Goal: Obtain resource: Obtain resource

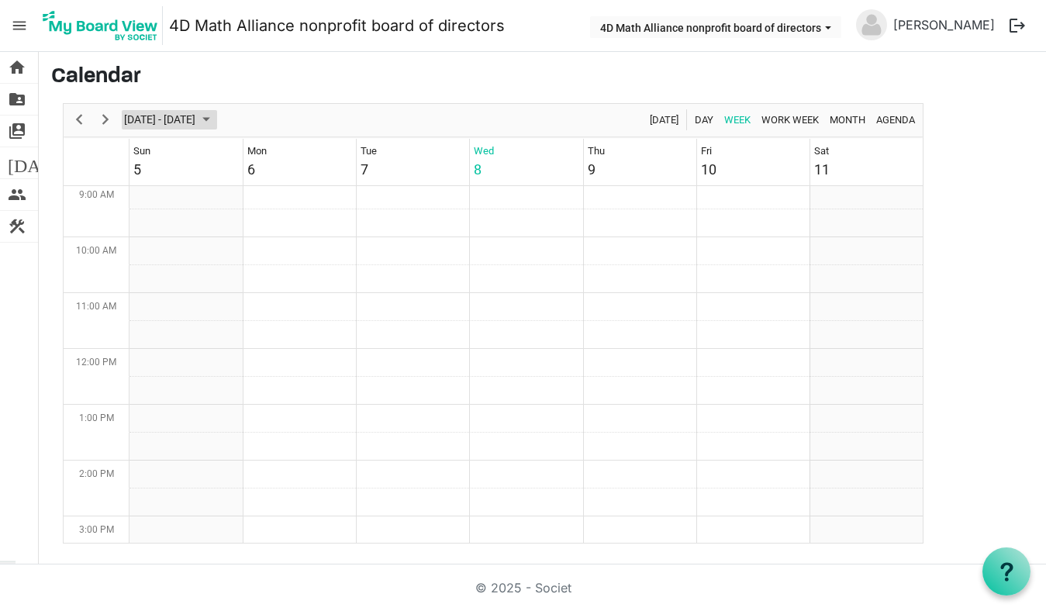
click at [216, 117] on span "October 2025" at bounding box center [206, 119] width 19 height 19
click at [283, 152] on span "next month" at bounding box center [287, 159] width 27 height 28
click at [218, 263] on span "12" at bounding box center [214, 265] width 23 height 23
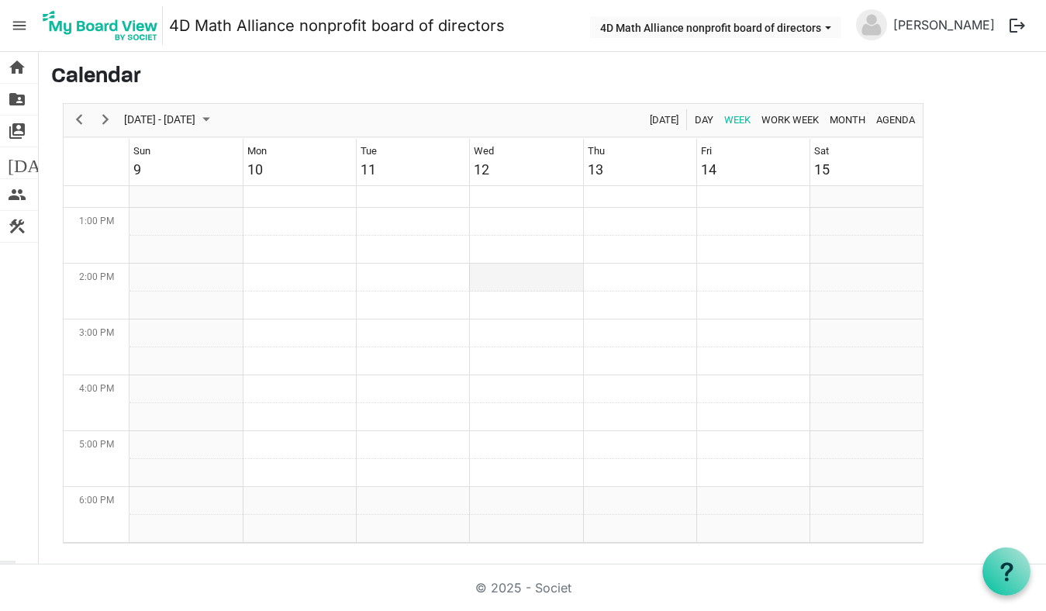
click at [516, 272] on td "Week of November 12, 2025" at bounding box center [525, 278] width 113 height 28
click at [502, 299] on td "Week of November 12, 2025" at bounding box center [525, 306] width 113 height 28
click at [502, 283] on td "Week of November 12, 2025" at bounding box center [525, 278] width 113 height 28
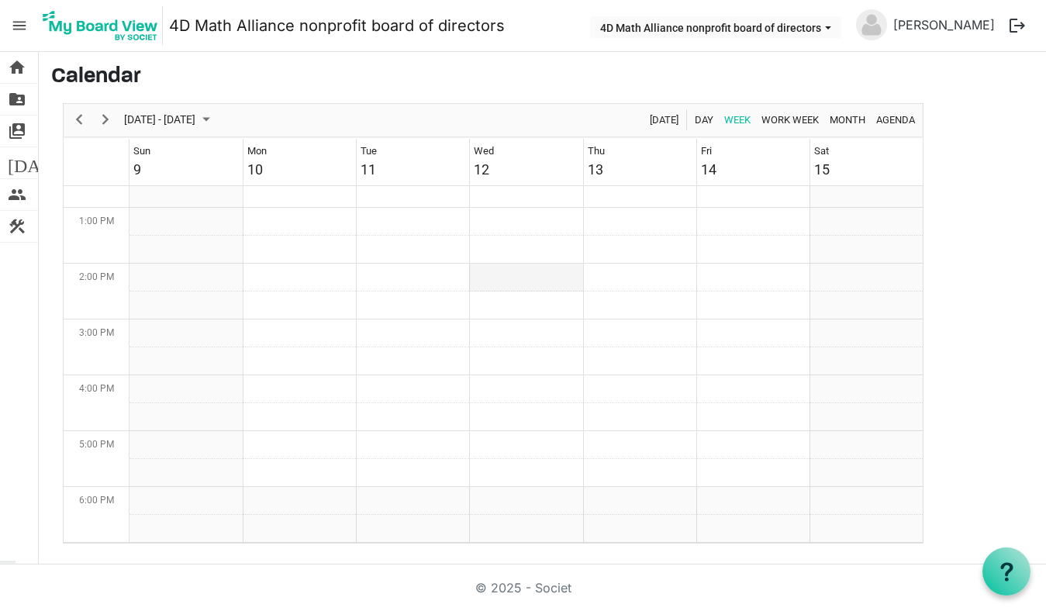
click at [502, 283] on td "Week of November 12, 2025" at bounding box center [525, 278] width 113 height 28
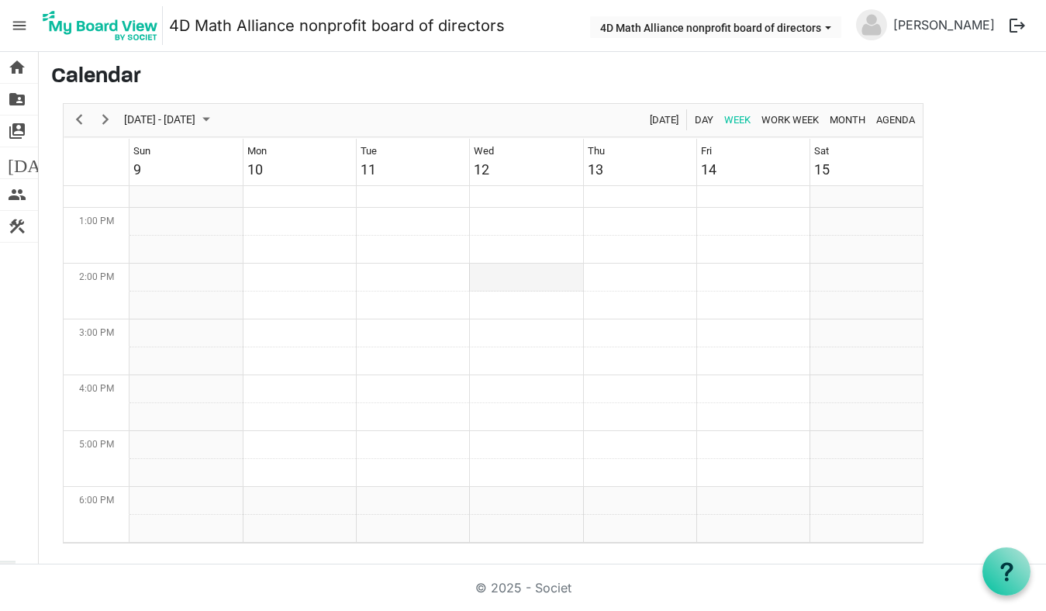
click at [502, 283] on td "Week of November 12, 2025" at bounding box center [525, 278] width 113 height 28
drag, startPoint x: 502, startPoint y: 283, endPoint x: 484, endPoint y: 280, distance: 18.1
click at [484, 280] on td "Week of November 12, 2025" at bounding box center [525, 278] width 113 height 28
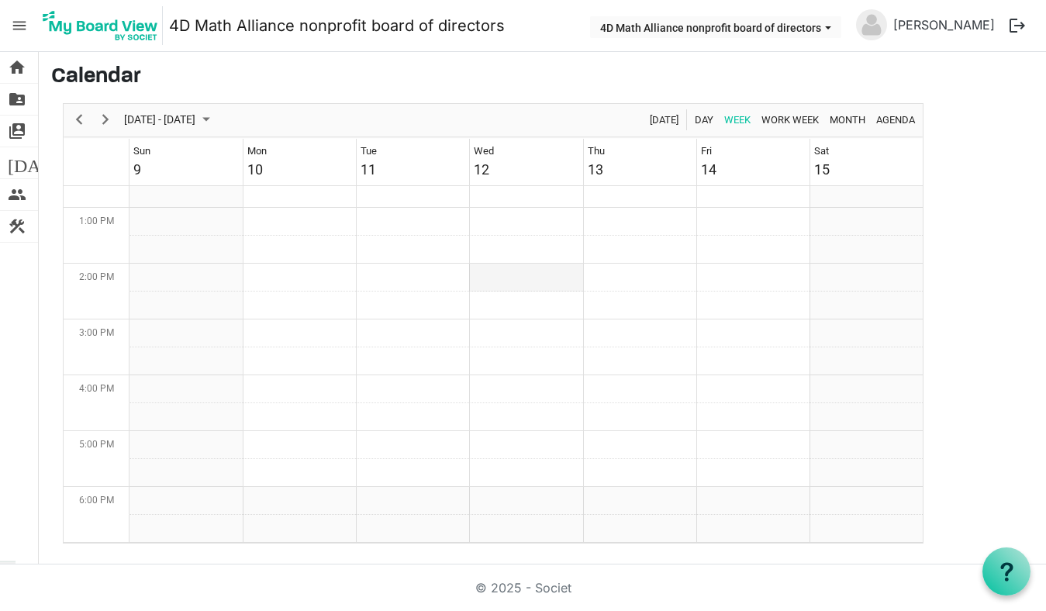
click at [484, 280] on td "Week of November 12, 2025" at bounding box center [525, 278] width 113 height 28
click at [1016, 563] on div at bounding box center [1007, 572] width 48 height 48
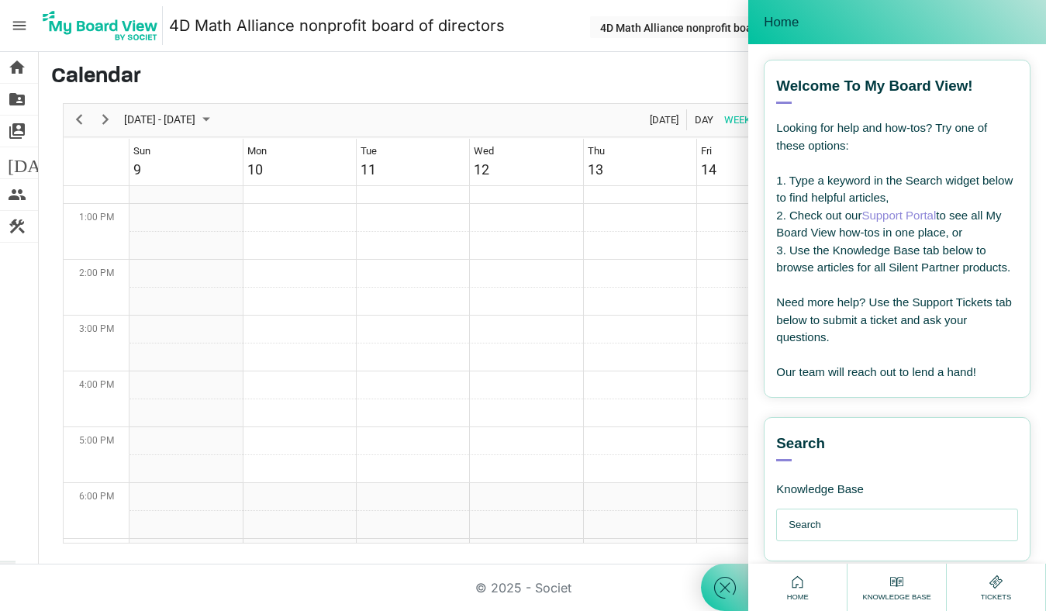
click at [637, 51] on nav "menu 4D Math Alliance nonprofit board of directors 4D Math Alliance nonprofit b…" at bounding box center [523, 26] width 1046 height 52
click at [721, 586] on icon at bounding box center [725, 588] width 28 height 28
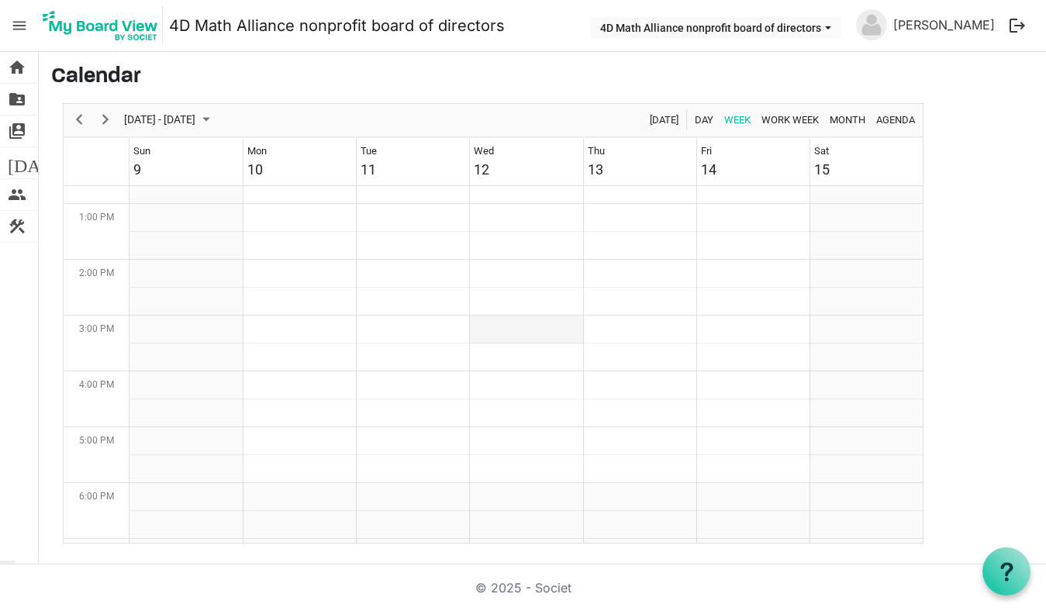
click at [506, 319] on td "Week of November 12, 2025" at bounding box center [525, 330] width 113 height 28
click at [504, 282] on td "Week of November 12, 2025" at bounding box center [525, 274] width 113 height 28
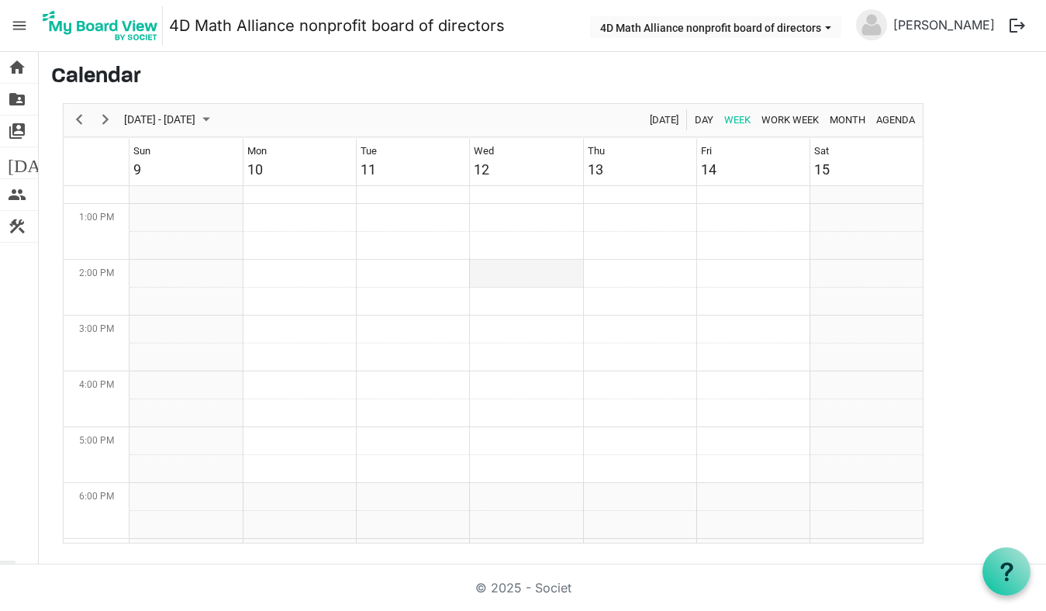
click at [496, 275] on td "Week of November 12, 2025" at bounding box center [525, 274] width 113 height 28
click at [496, 310] on td "Week of November 12, 2025" at bounding box center [525, 302] width 113 height 28
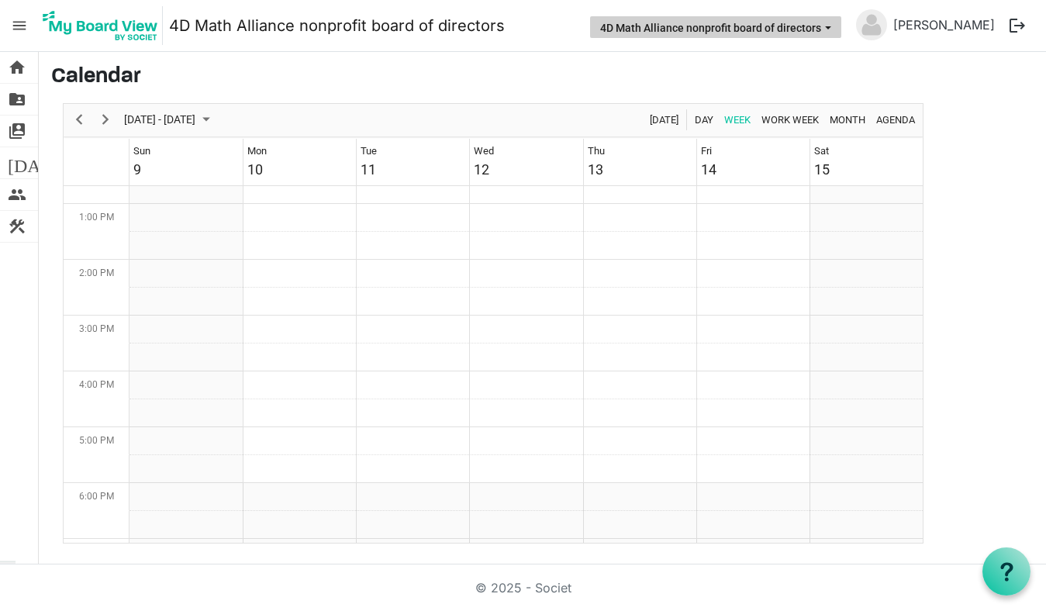
click at [830, 27] on button "4D Math Alliance nonprofit board of directors" at bounding box center [715, 27] width 251 height 22
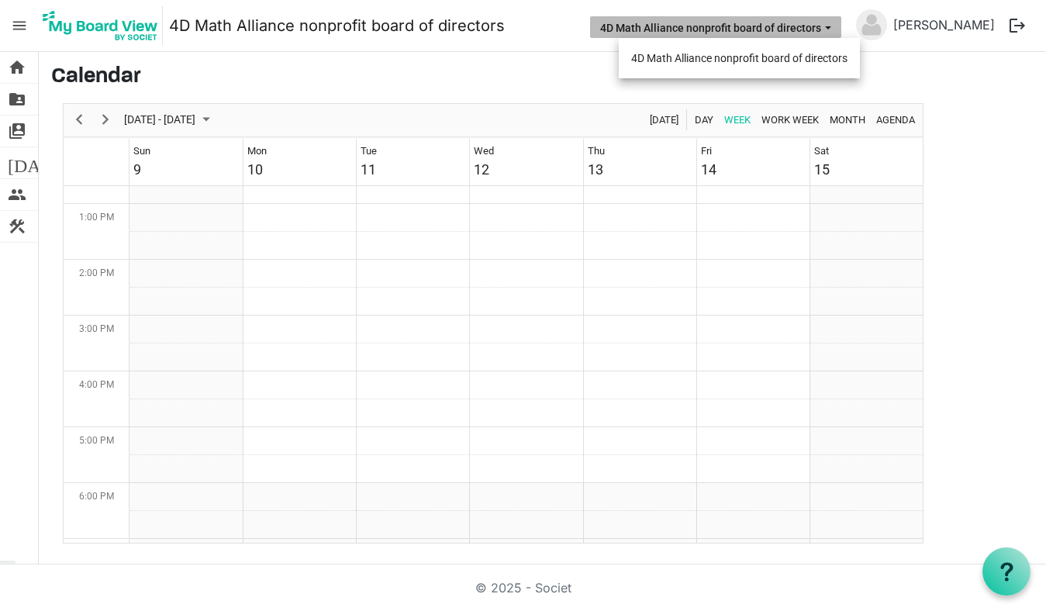
click at [830, 29] on button "4D Math Alliance nonprofit board of directors" at bounding box center [715, 27] width 251 height 22
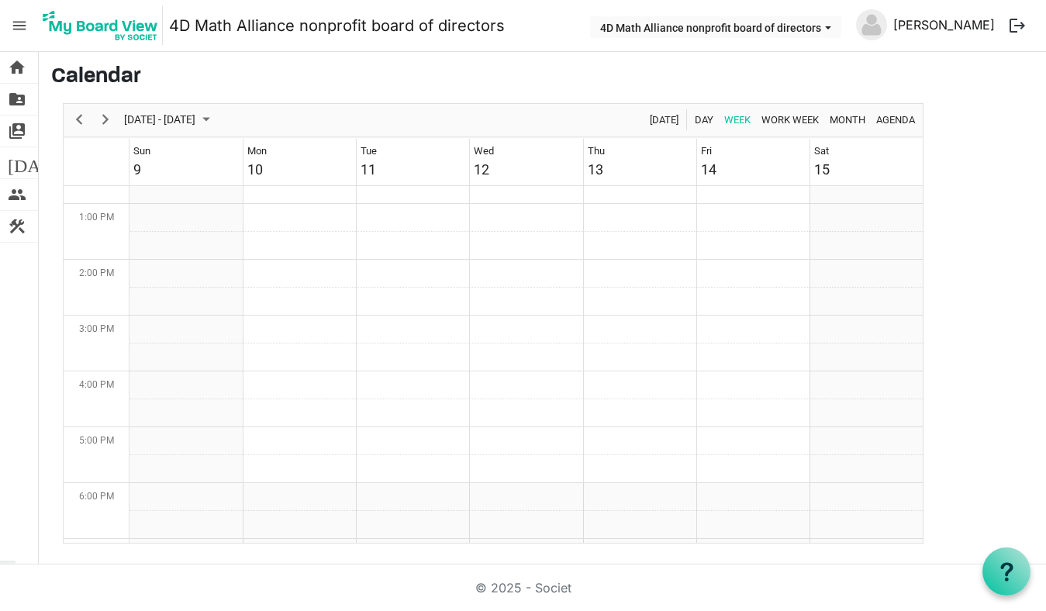
click at [956, 20] on link "[PERSON_NAME]" at bounding box center [944, 24] width 114 height 31
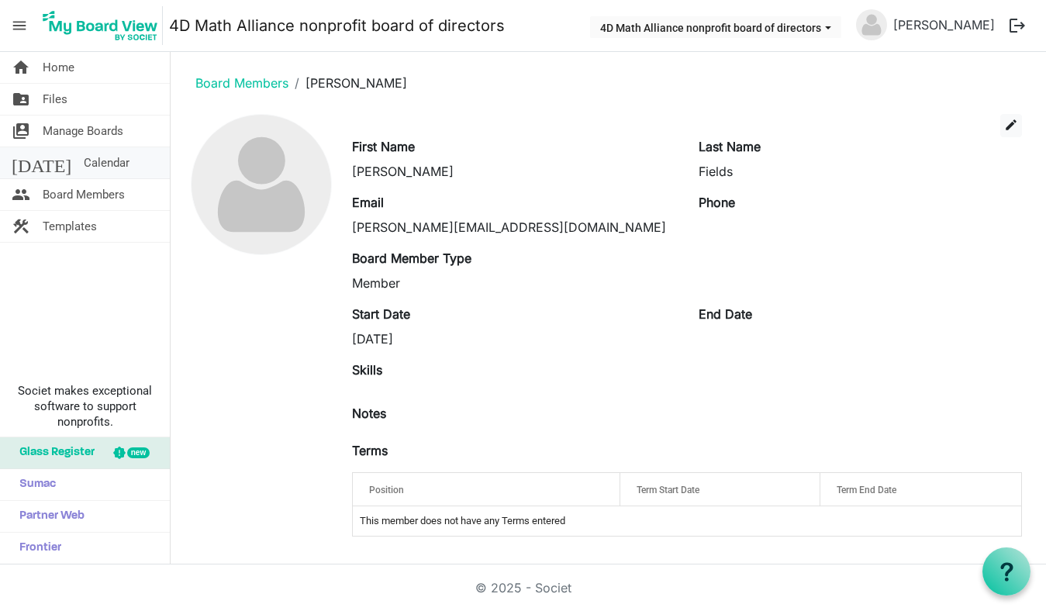
click at [96, 161] on link "today Calendar" at bounding box center [85, 162] width 170 height 31
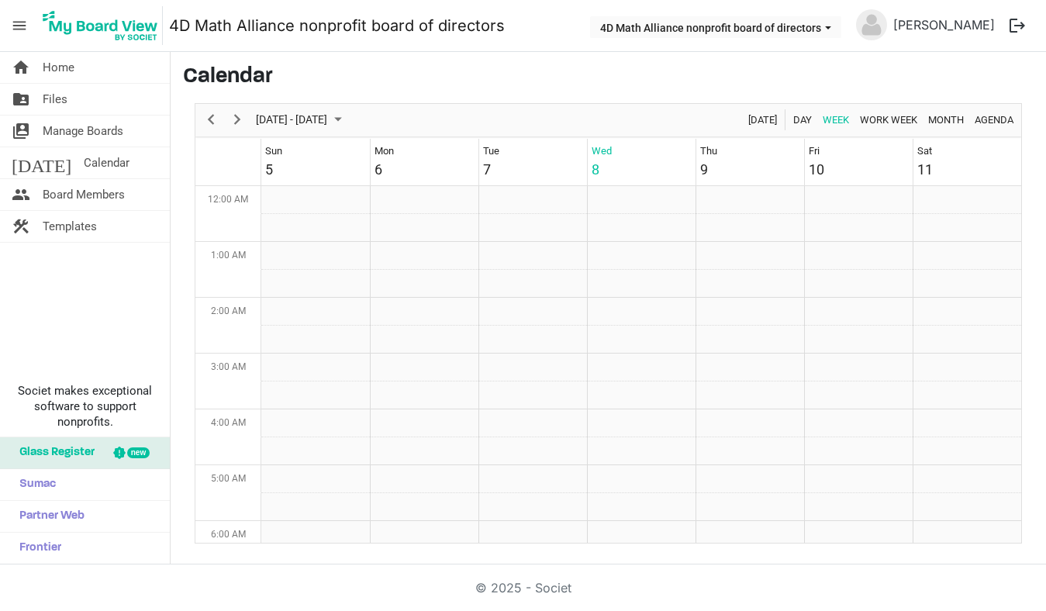
scroll to position [503, 0]
click at [1016, 24] on button "logout" at bounding box center [1017, 25] width 33 height 33
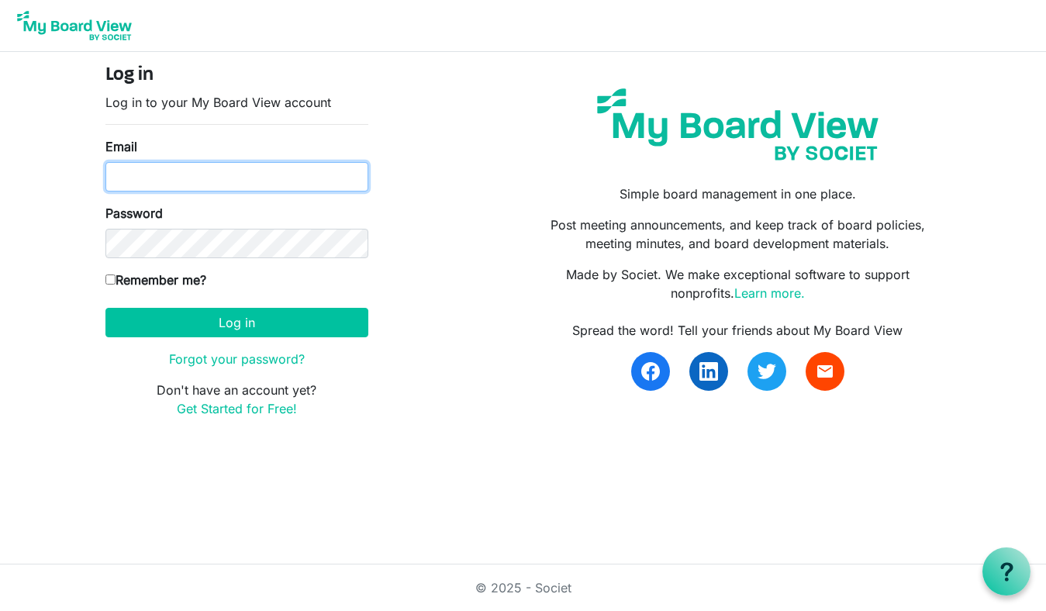
type input "[PERSON_NAME][EMAIL_ADDRESS][DOMAIN_NAME]"
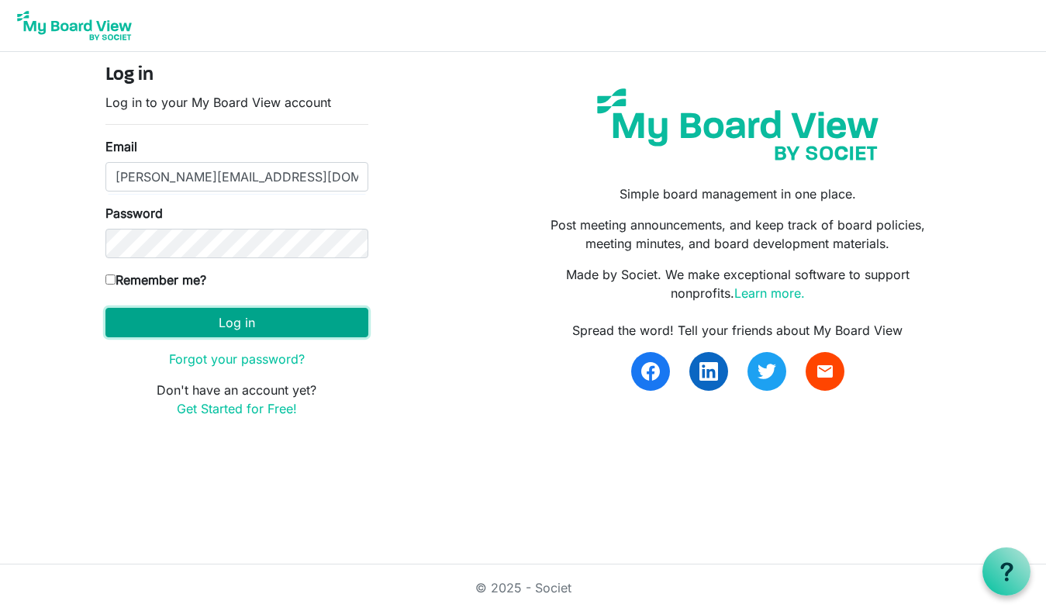
click at [259, 326] on button "Log in" at bounding box center [237, 322] width 263 height 29
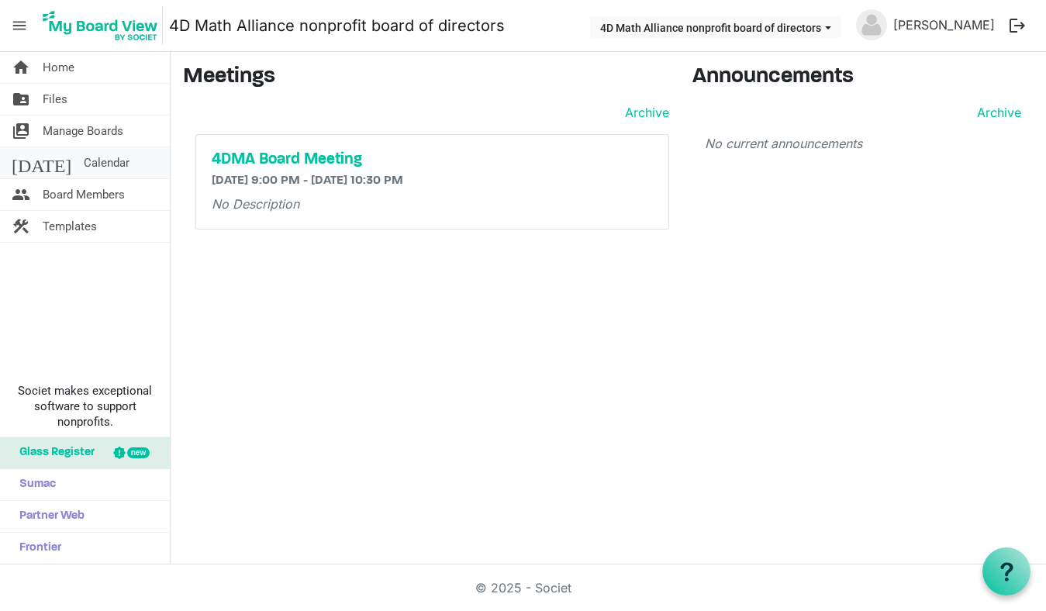
click at [84, 164] on span "Calendar" at bounding box center [107, 162] width 46 height 31
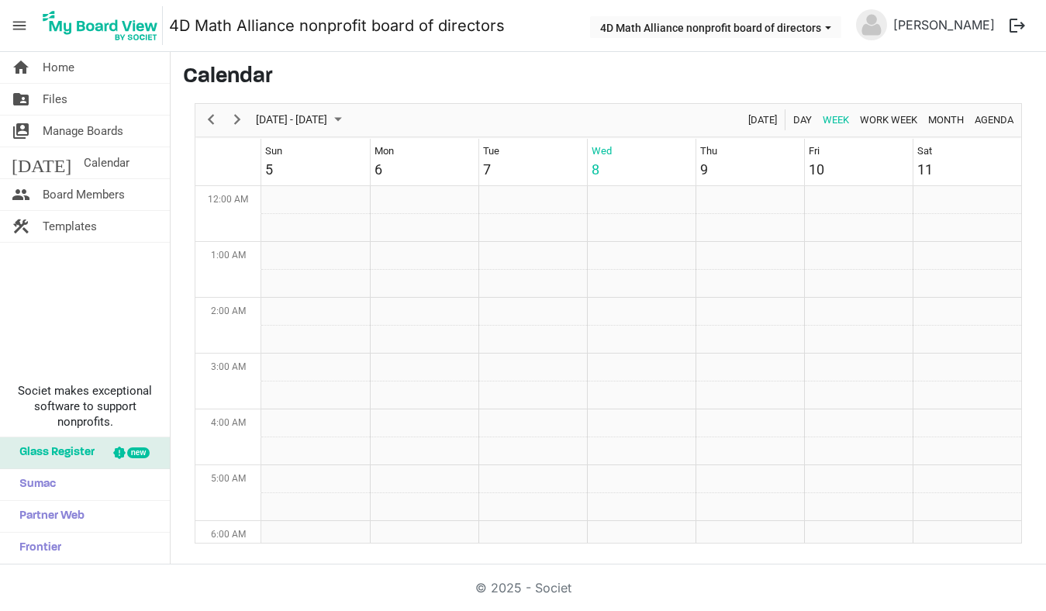
scroll to position [503, 0]
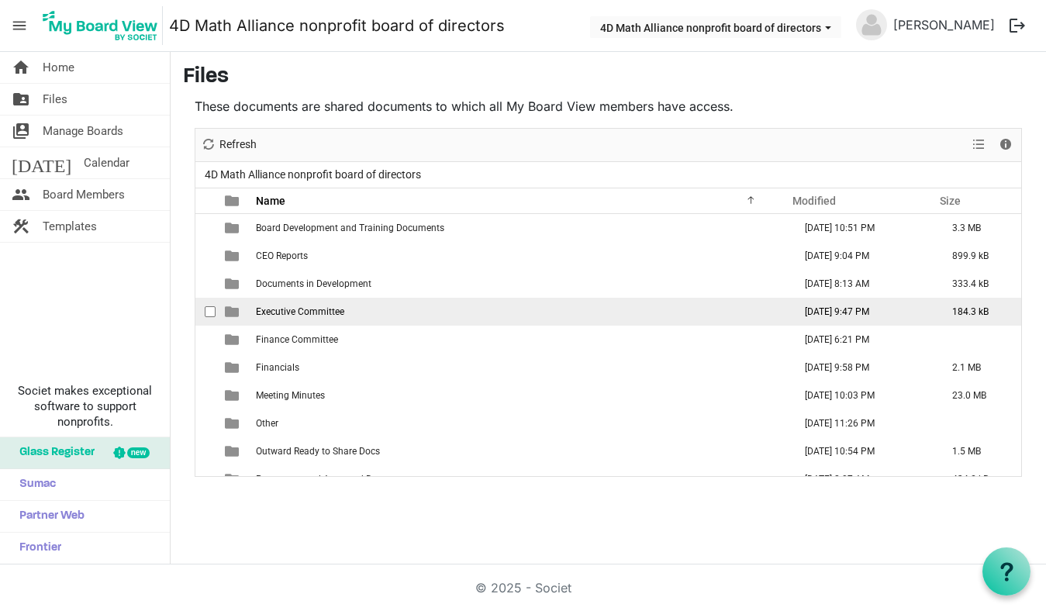
click at [451, 317] on td "Executive Committee" at bounding box center [520, 312] width 538 height 28
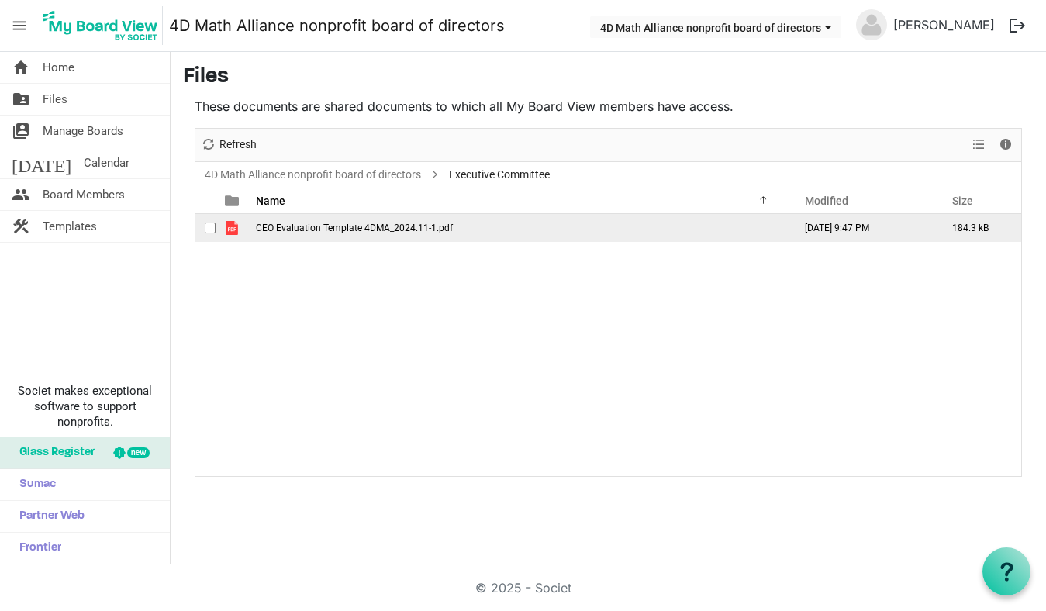
click at [249, 240] on td "is template cell column header type" at bounding box center [234, 228] width 36 height 28
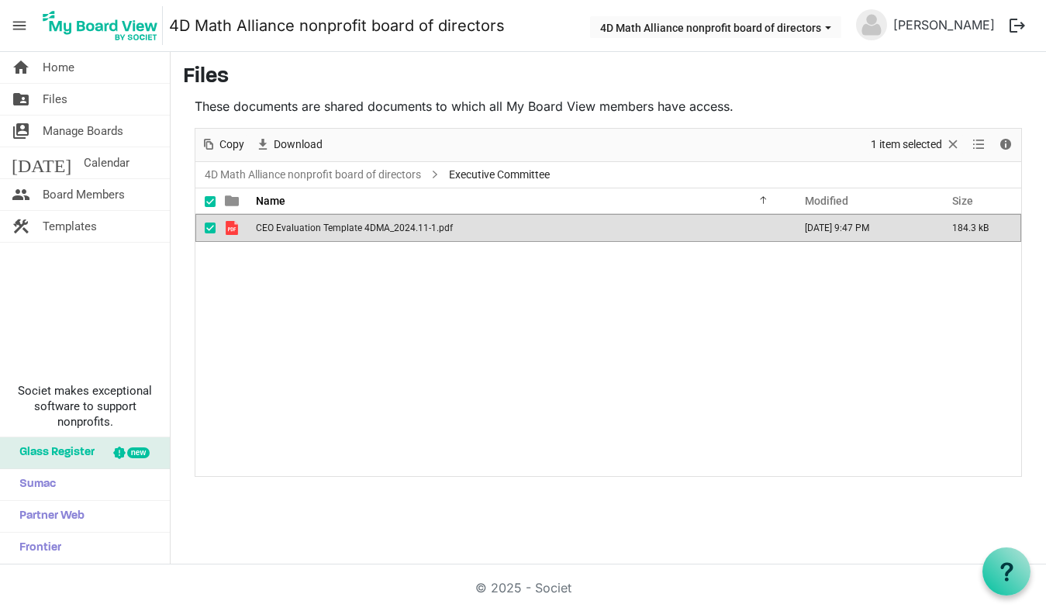
click at [207, 229] on span "checkbox" at bounding box center [210, 228] width 11 height 11
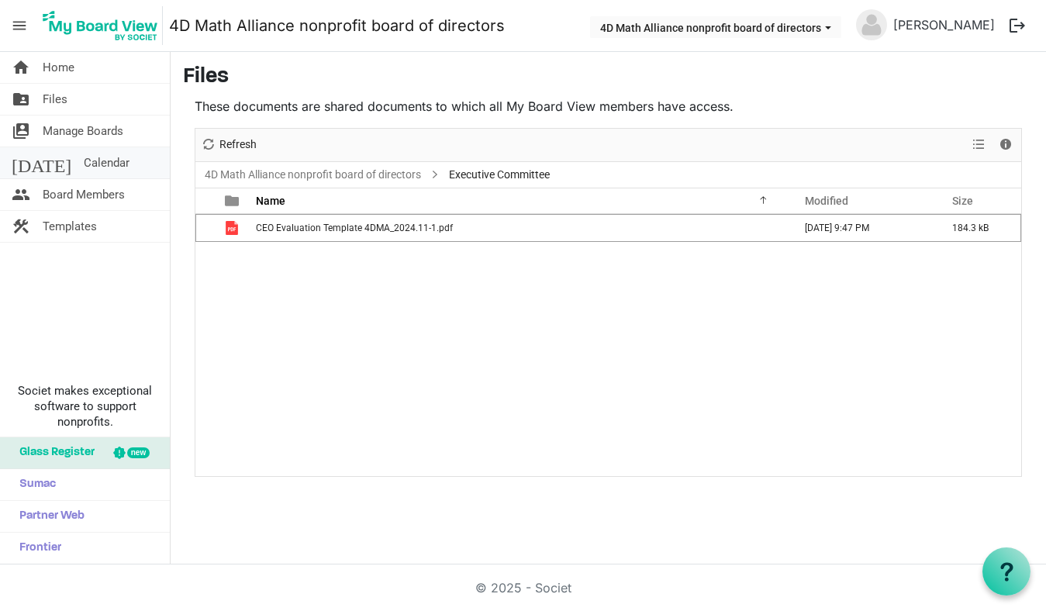
click at [84, 163] on span "Calendar" at bounding box center [107, 162] width 46 height 31
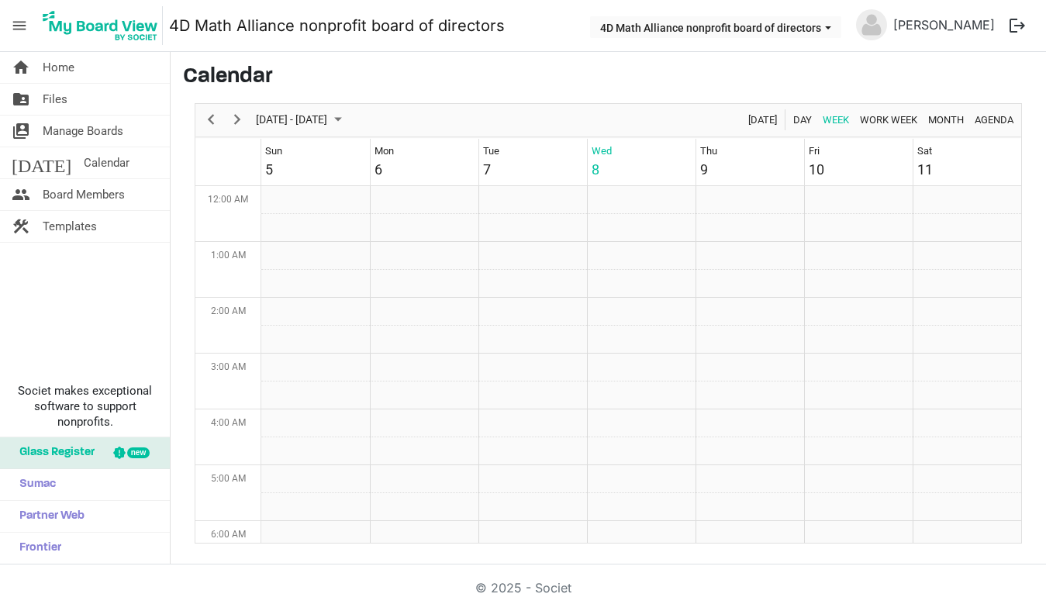
scroll to position [503, 0]
click at [629, 371] on td "Week of October 8, 2025" at bounding box center [641, 368] width 109 height 28
click at [629, 372] on td "Week of October 8, 2025" at bounding box center [641, 368] width 109 height 28
click at [629, 410] on td "Week of October 8, 2025" at bounding box center [641, 424] width 109 height 28
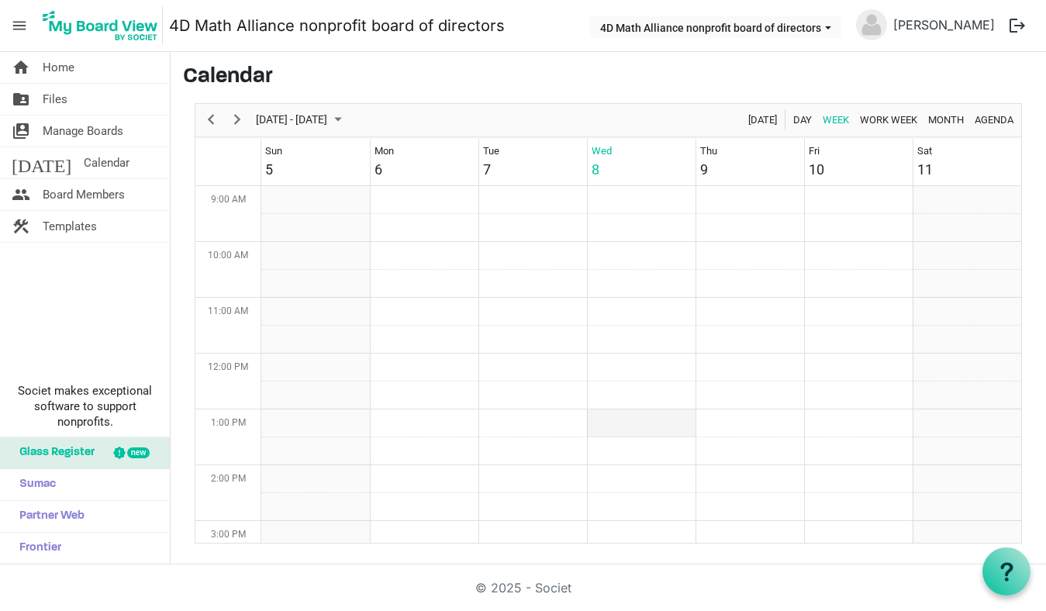
click at [629, 410] on td "Week of October 8, 2025" at bounding box center [641, 424] width 109 height 28
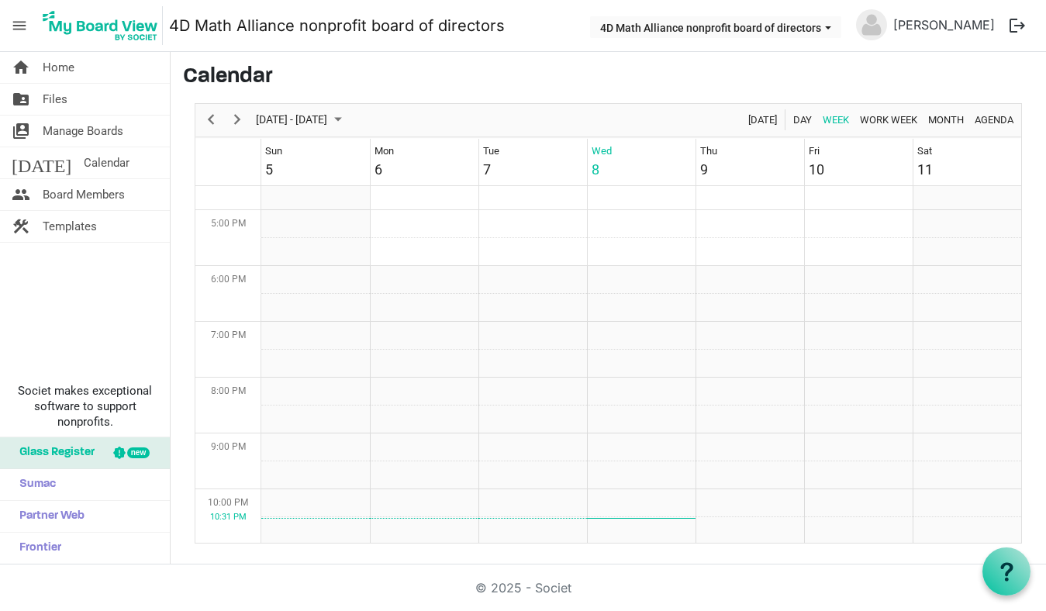
scroll to position [0, 0]
click at [607, 330] on td "Week of October 8, 2025" at bounding box center [641, 334] width 109 height 28
click at [620, 468] on td "Week of October 8, 2025" at bounding box center [641, 473] width 109 height 28
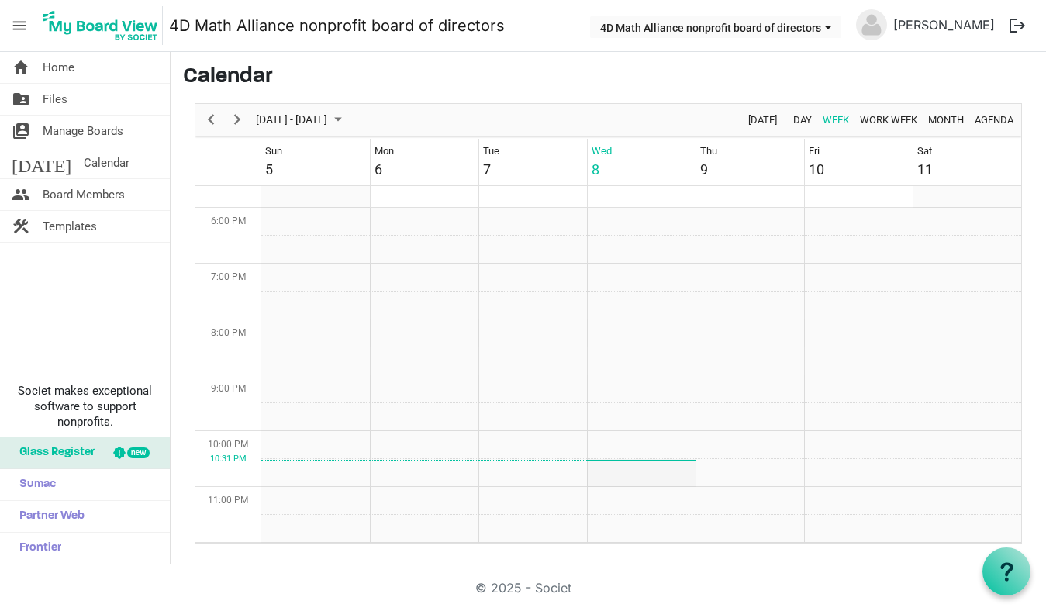
click at [620, 468] on td "Week of October 8, 2025" at bounding box center [641, 473] width 109 height 28
click at [764, 331] on td "Week of October 8, 2025" at bounding box center [750, 334] width 109 height 28
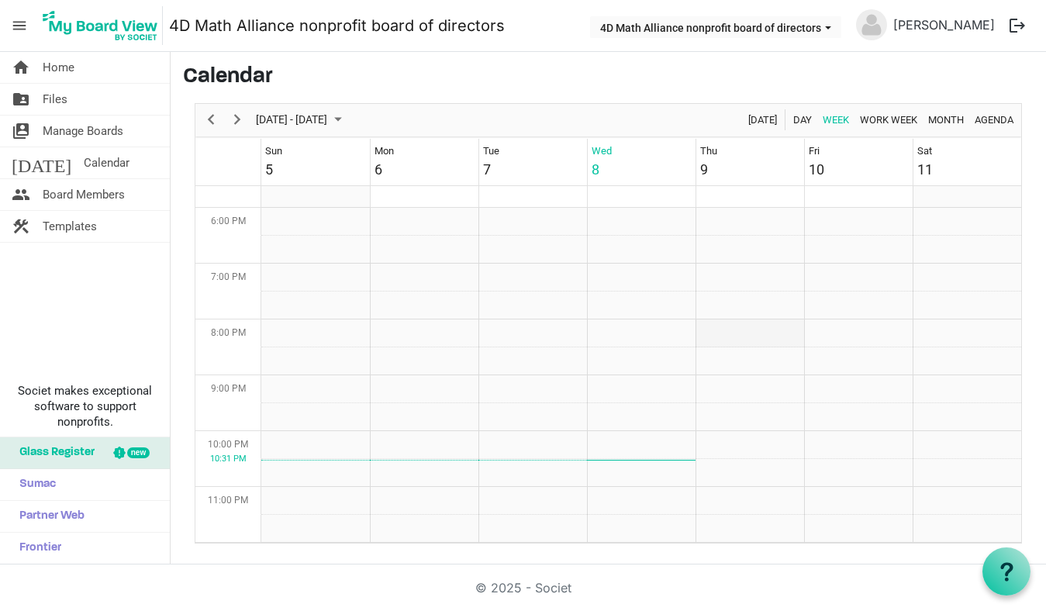
click at [764, 331] on td "Week of October 8, 2025" at bounding box center [750, 334] width 109 height 28
click at [765, 417] on td "Week of October 8, 2025" at bounding box center [750, 417] width 109 height 28
click at [765, 418] on td "Week of October 8, 2025" at bounding box center [750, 417] width 109 height 28
click at [856, 346] on td "Week of October 8, 2025" at bounding box center [858, 334] width 109 height 28
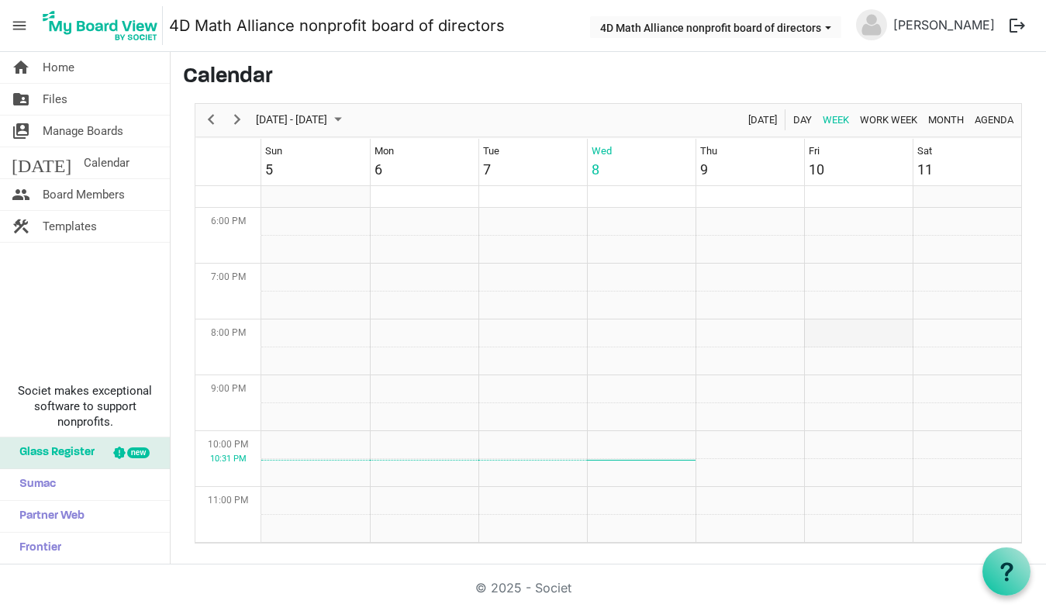
click at [856, 346] on td "Week of October 8, 2025" at bounding box center [858, 334] width 109 height 28
click at [846, 341] on td "Week of October 8, 2025" at bounding box center [858, 334] width 109 height 28
click at [842, 365] on td "Week of October 8, 2025" at bounding box center [858, 362] width 109 height 28
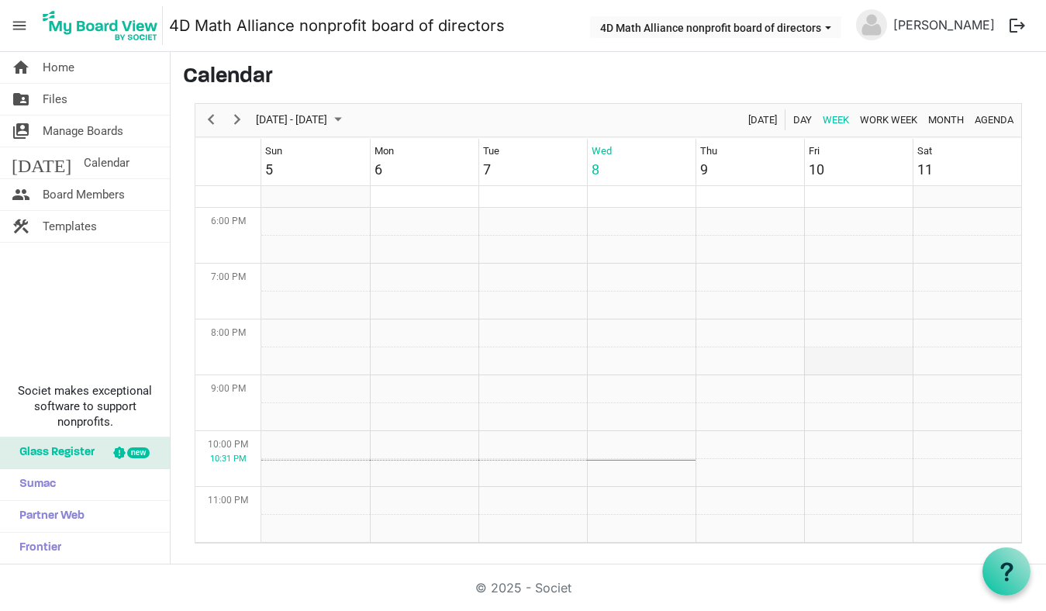
click at [842, 365] on td "Week of October 8, 2025" at bounding box center [858, 362] width 109 height 28
click at [223, 441] on span "10:00 PM" at bounding box center [228, 444] width 40 height 11
click at [219, 281] on span "7:00 PM" at bounding box center [228, 277] width 35 height 11
click at [57, 63] on span "Home" at bounding box center [59, 67] width 32 height 31
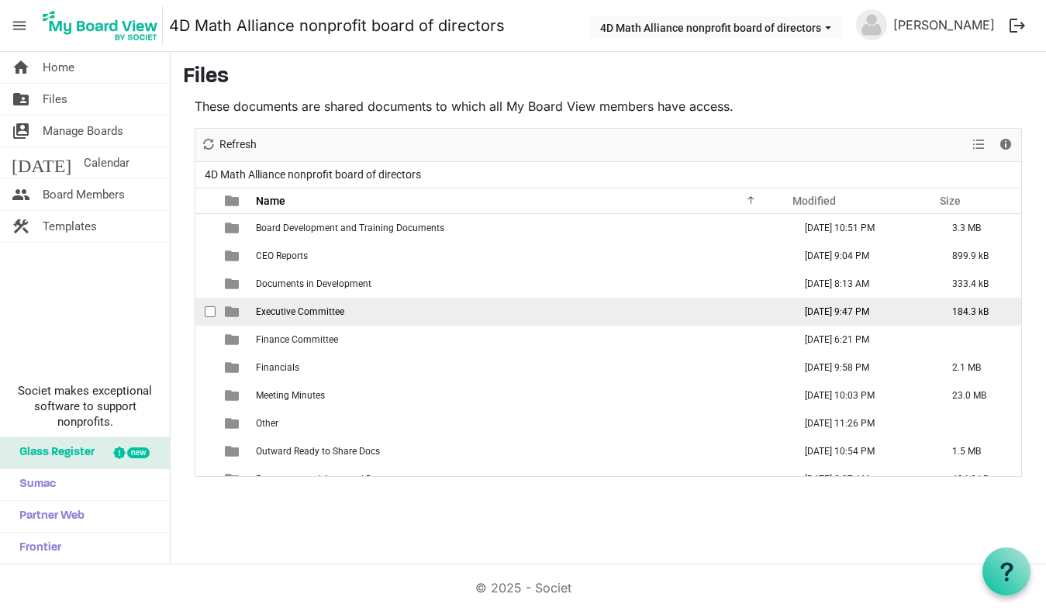
click at [285, 317] on span "Executive Committee" at bounding box center [300, 311] width 88 height 11
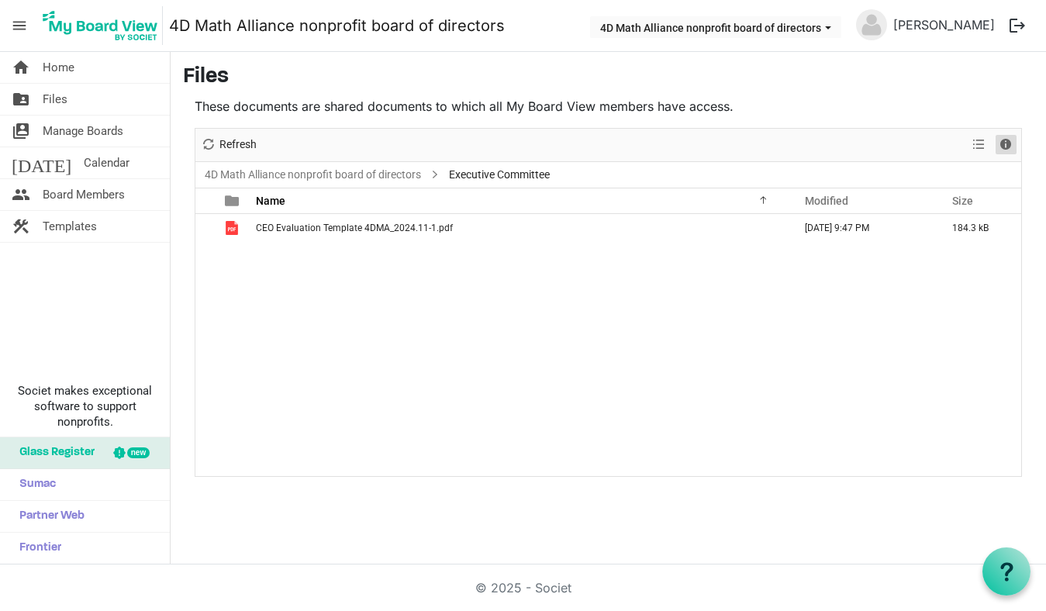
click at [1013, 145] on span "Details" at bounding box center [1006, 144] width 19 height 19
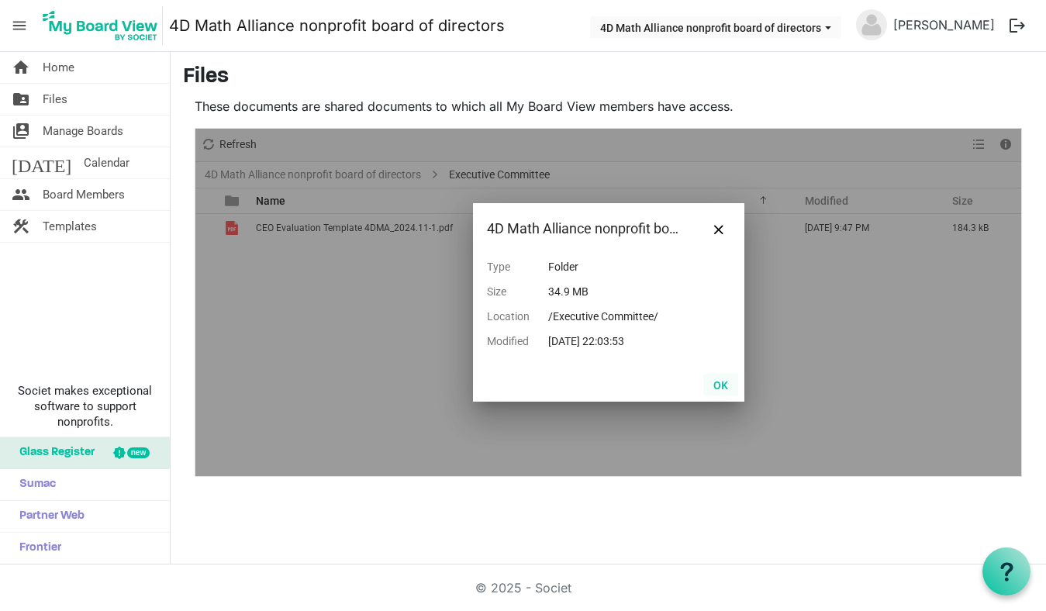
click at [714, 391] on button "OK" at bounding box center [721, 385] width 35 height 22
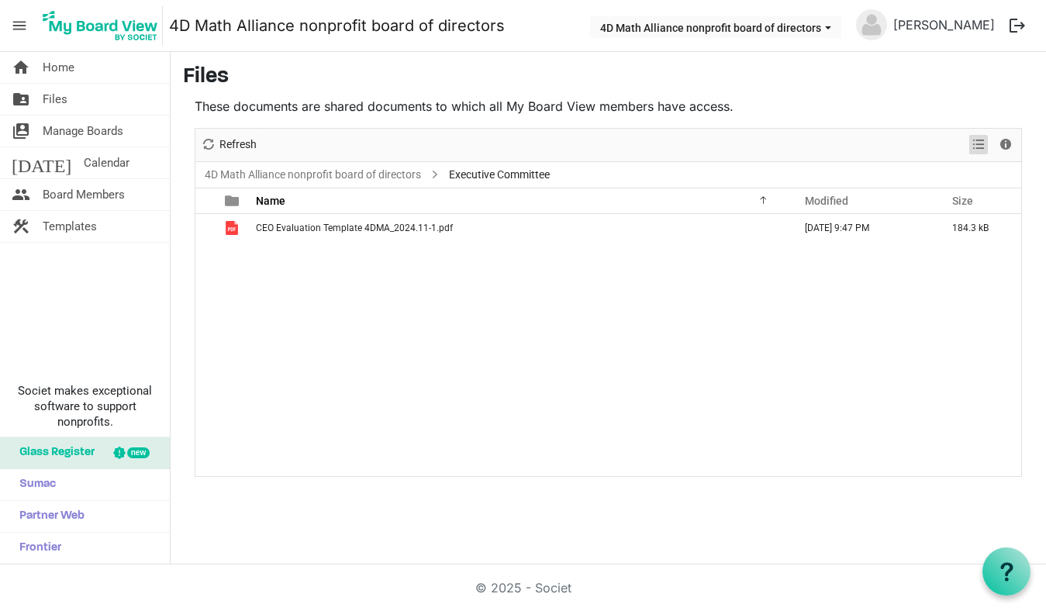
click at [982, 142] on span "View dropdownbutton" at bounding box center [979, 144] width 19 height 19
click at [754, 434] on div "CEO Evaluation Template 4DMA_2024.11-1.pdf November 11, 2024 9:47 PM 184.3 kB" at bounding box center [608, 345] width 826 height 262
click at [295, 320] on div "CEO Evaluation Template 4DMA_2024.11-1.pdf November 11, 2024 9:47 PM 184.3 kB" at bounding box center [608, 345] width 826 height 262
click at [15, 24] on span "menu" at bounding box center [19, 25] width 29 height 29
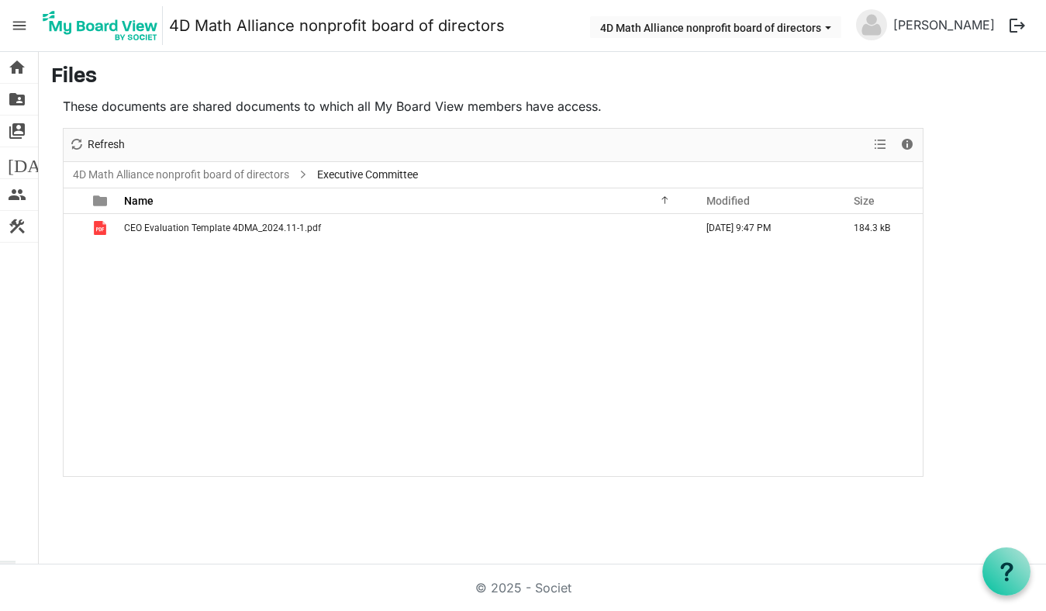
click at [14, 23] on span "menu" at bounding box center [19, 25] width 29 height 29
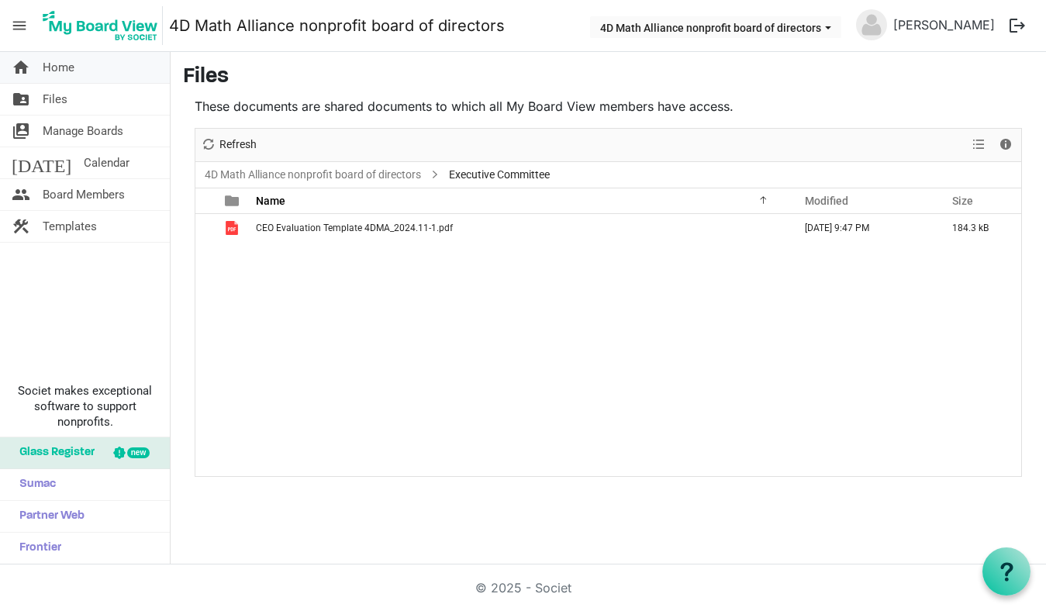
click at [37, 76] on link "home Home" at bounding box center [85, 67] width 170 height 31
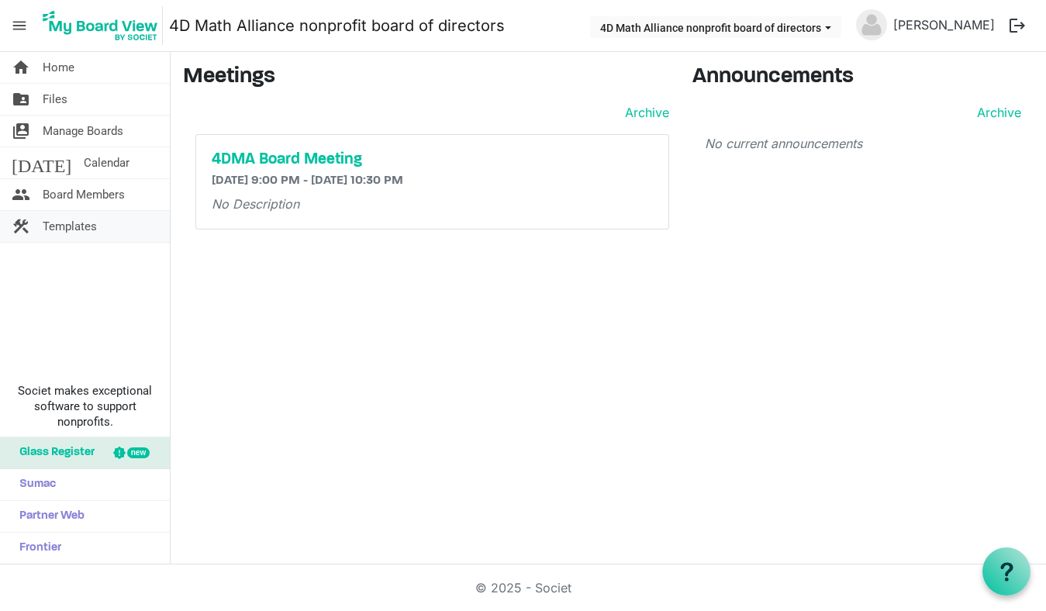
click at [67, 224] on span "Templates" at bounding box center [70, 226] width 54 height 31
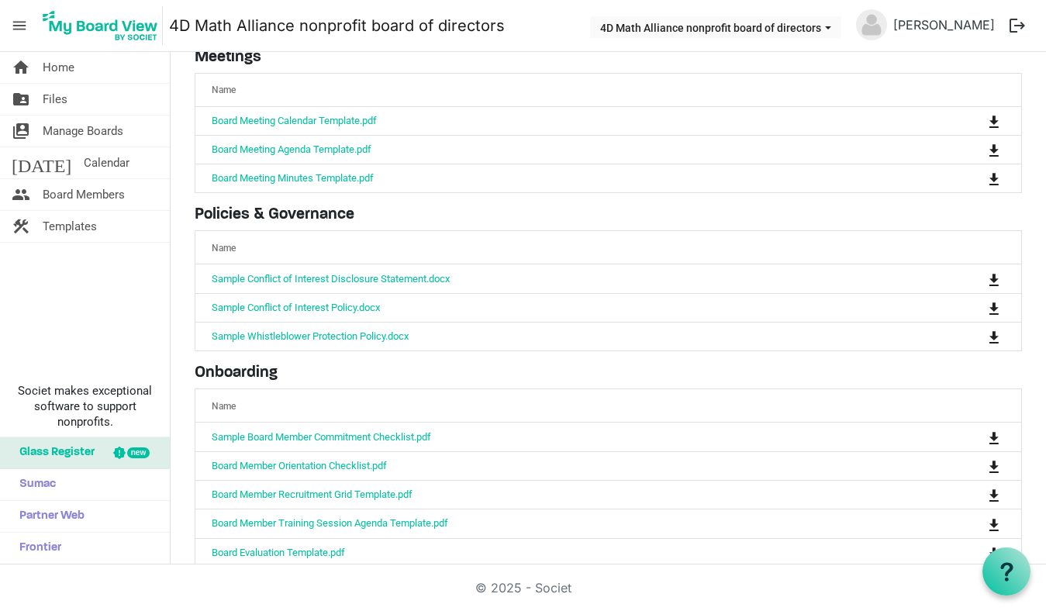
scroll to position [111, 0]
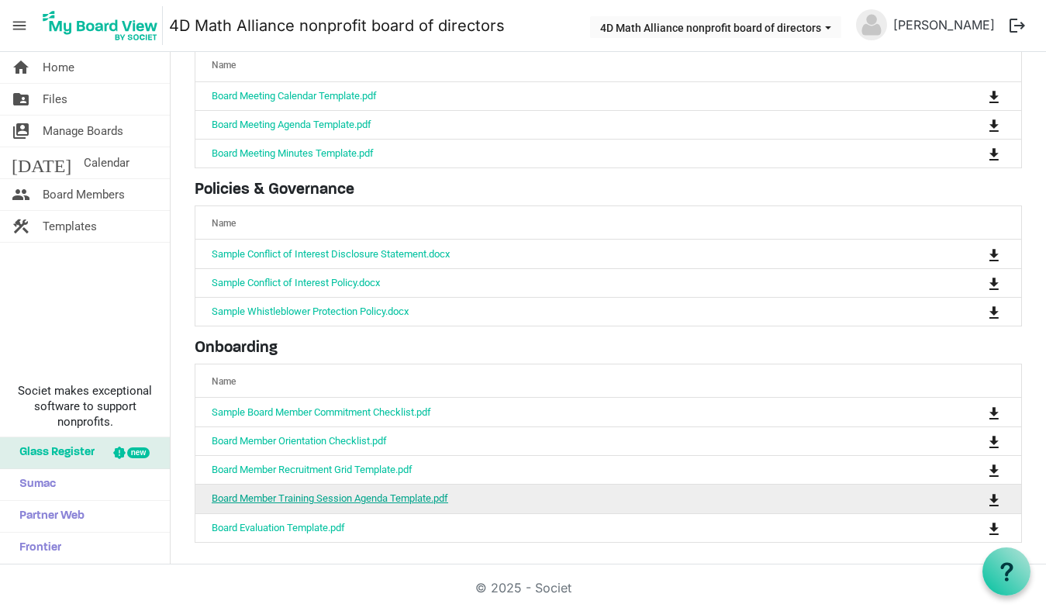
click at [330, 500] on link "Board Member Training Session Agenda Template.pdf" at bounding box center [330, 499] width 237 height 12
